Goal: Information Seeking & Learning: Understand process/instructions

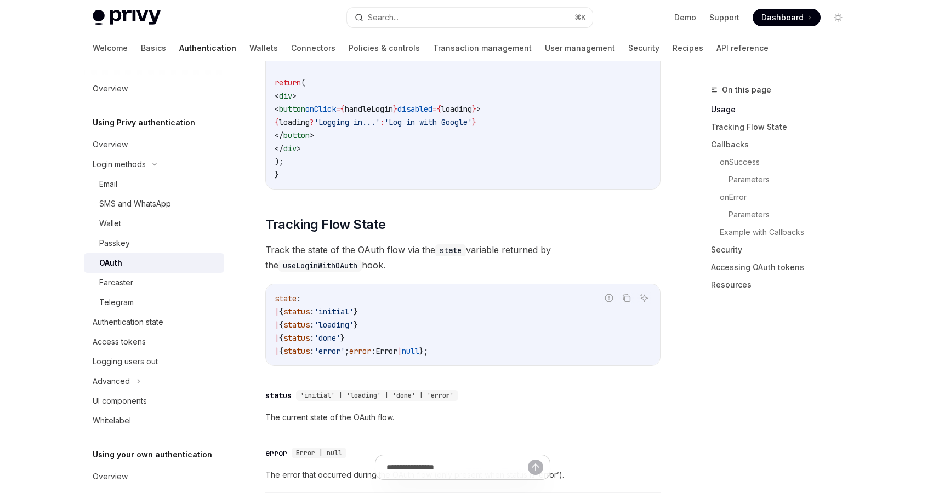
scroll to position [1191, 0]
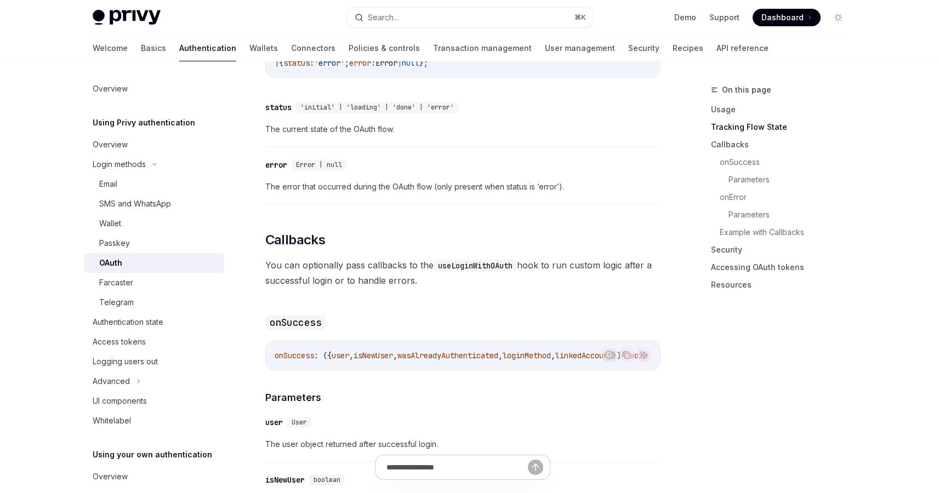
drag, startPoint x: 382, startPoint y: 356, endPoint x: 499, endPoint y: 371, distance: 118.2
click at [498, 371] on div "The React SDK supports OAuth login with Google, Apple, Twitter, GitHub, Discord…" at bounding box center [462, 371] width 395 height 2371
click at [496, 357] on div "The React SDK supports OAuth login with Google, Apple, Twitter, GitHub, Discord…" at bounding box center [462, 371] width 395 height 2371
click at [316, 231] on span "Callbacks" at bounding box center [295, 240] width 60 height 18
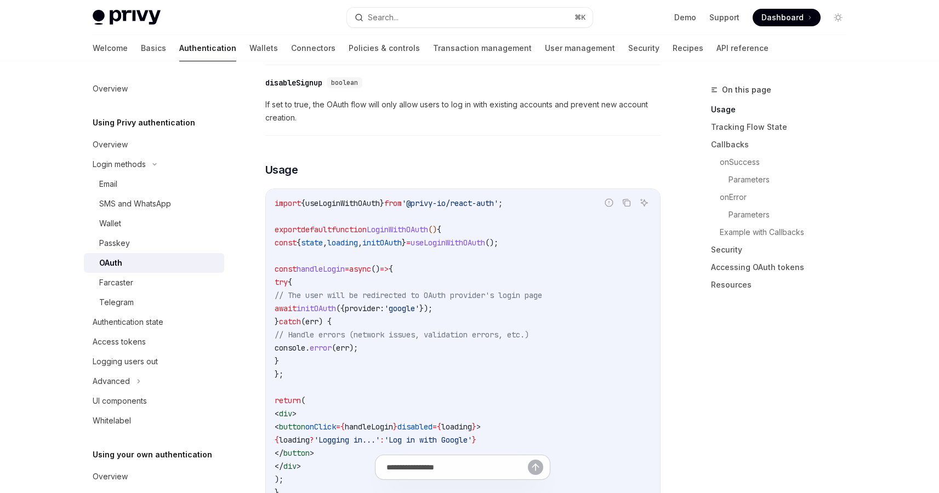
scroll to position [597, 0]
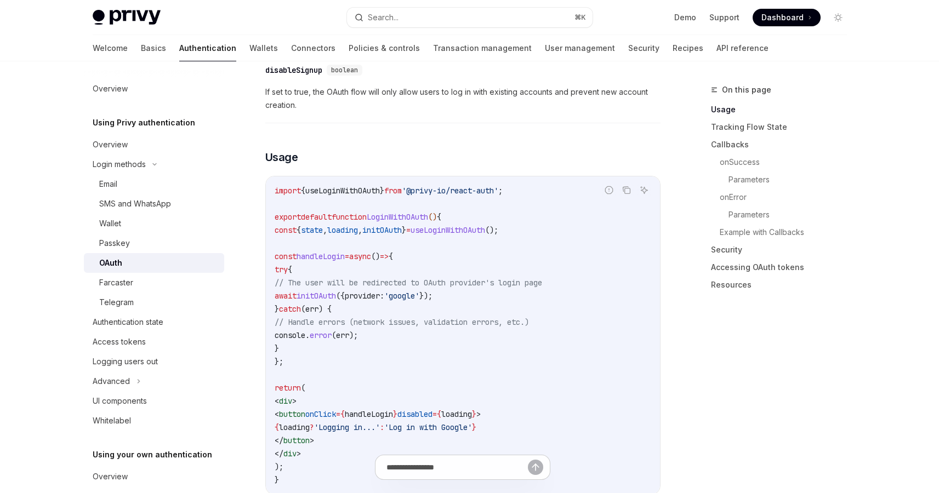
click at [362, 186] on span "useLoginWithOAuth" at bounding box center [342, 191] width 75 height 10
copy span "useLoginWithOAuth"
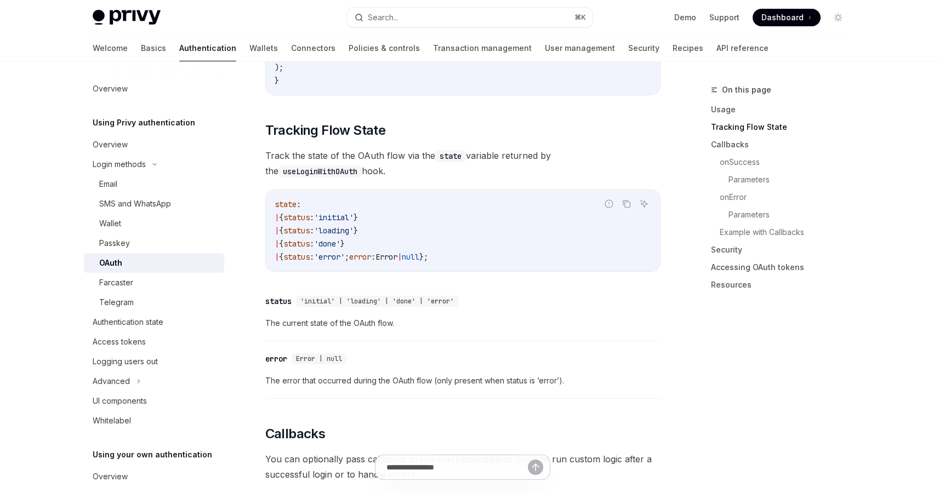
scroll to position [1072, 0]
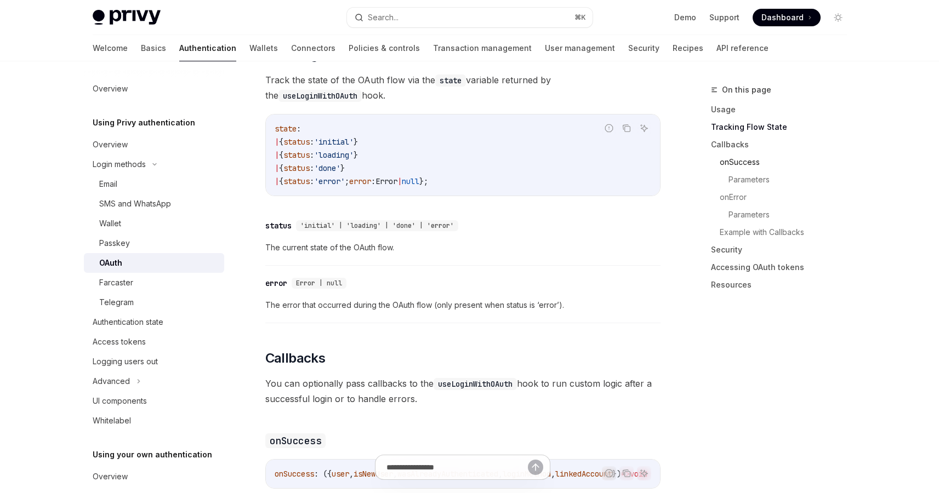
click at [729, 164] on link "onSuccess" at bounding box center [788, 163] width 136 height 18
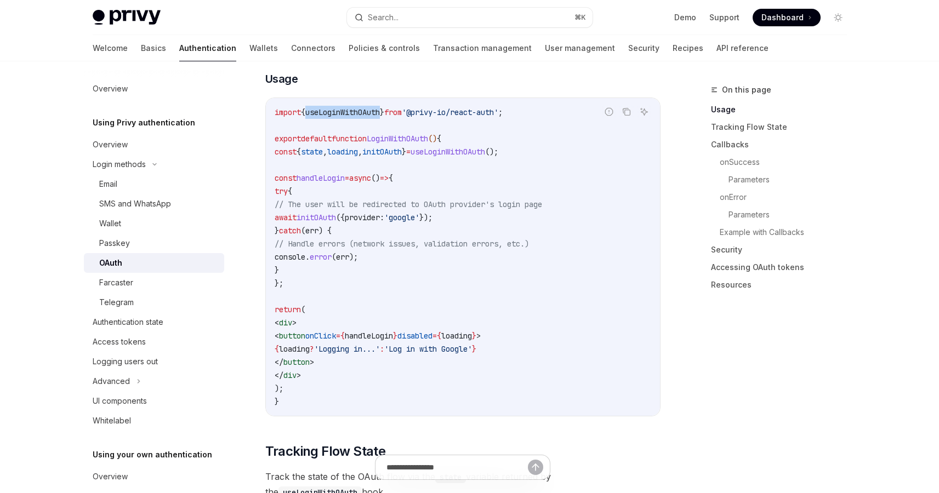
scroll to position [671, 0]
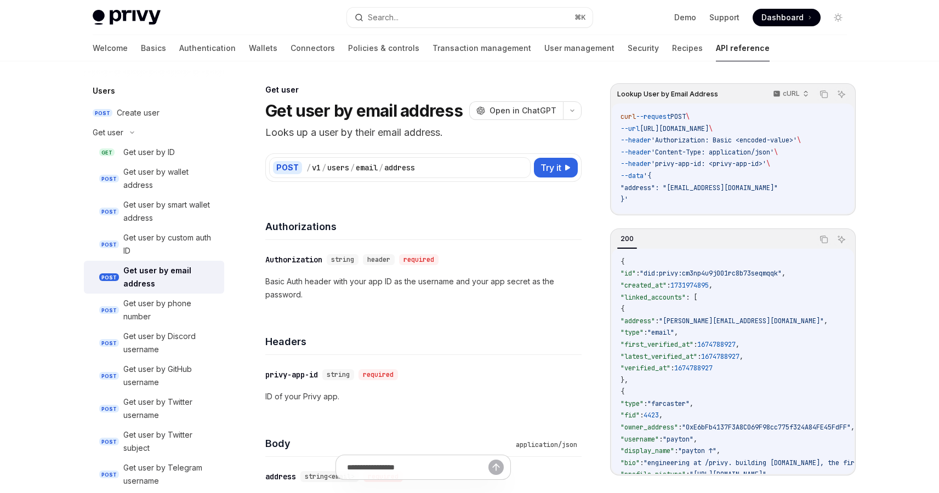
click at [573, 98] on div "Get user Get user by email address OpenAI Open in ChatGPT" at bounding box center [423, 102] width 316 height 36
click at [573, 101] on div "Get user by email address OpenAI Open in ChatGPT" at bounding box center [423, 111] width 316 height 20
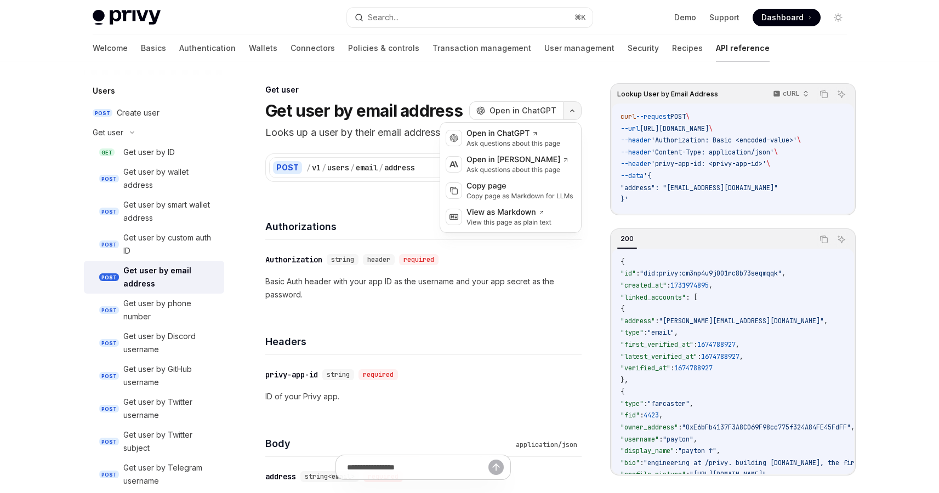
click at [573, 103] on button "button" at bounding box center [572, 110] width 19 height 19
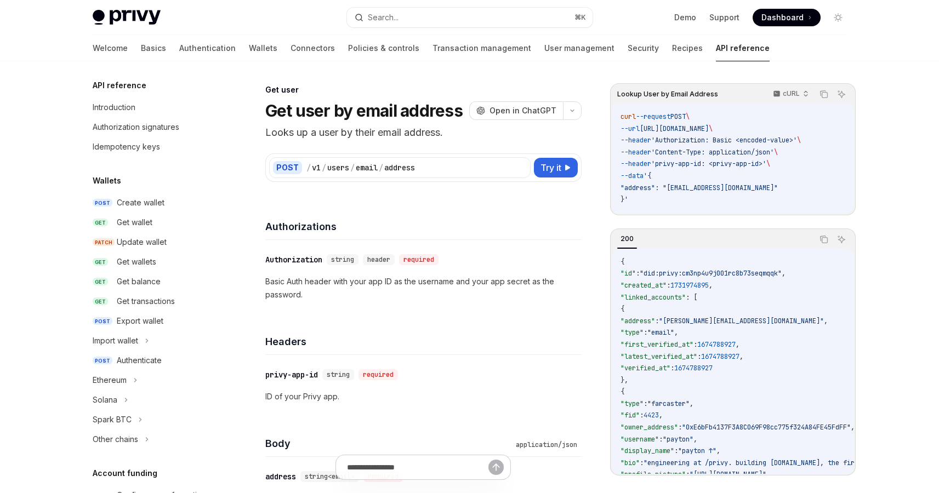
click at [534, 111] on span "Open in ChatGPT" at bounding box center [523, 110] width 67 height 11
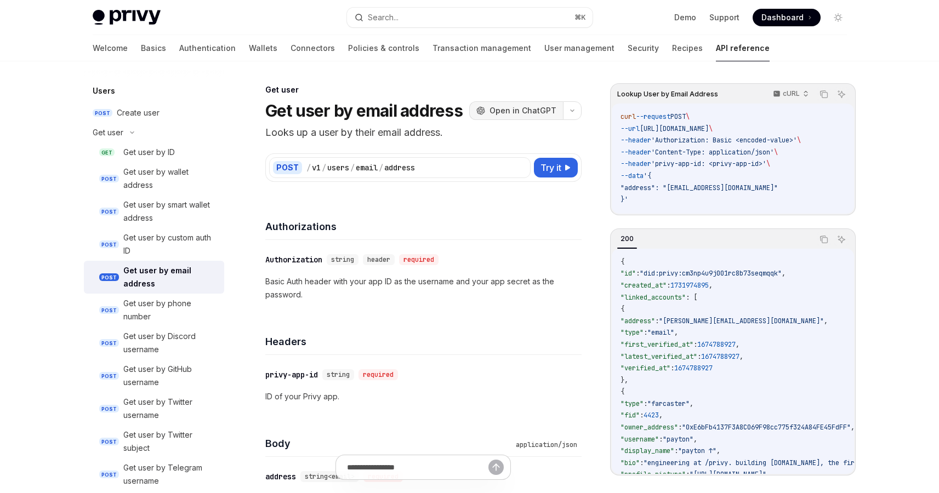
click at [509, 118] on button "OpenAI Open in ChatGPT" at bounding box center [516, 110] width 94 height 19
